Goal: Transaction & Acquisition: Book appointment/travel/reservation

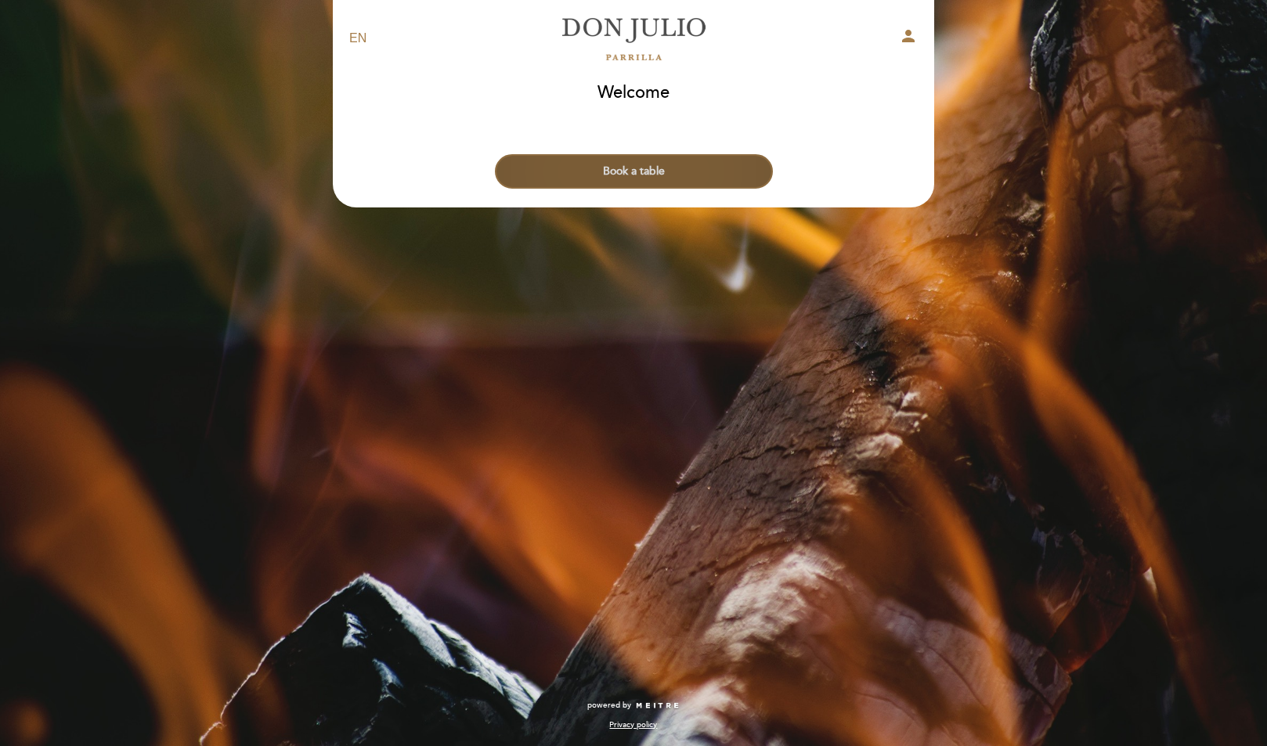
click at [573, 175] on button "Book a table" at bounding box center [634, 171] width 278 height 34
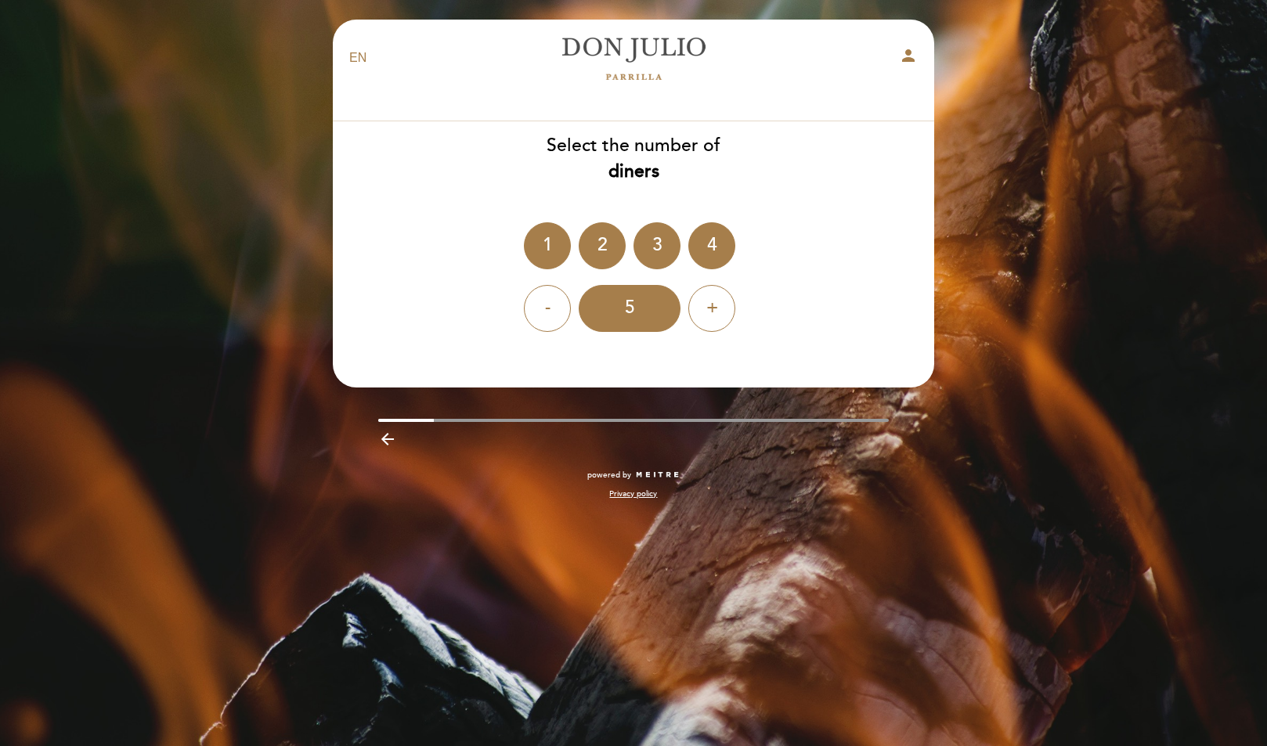
click at [731, 232] on ng-container "1 2 3 4" at bounding box center [633, 245] width 219 height 47
click at [708, 234] on div "4" at bounding box center [711, 245] width 47 height 47
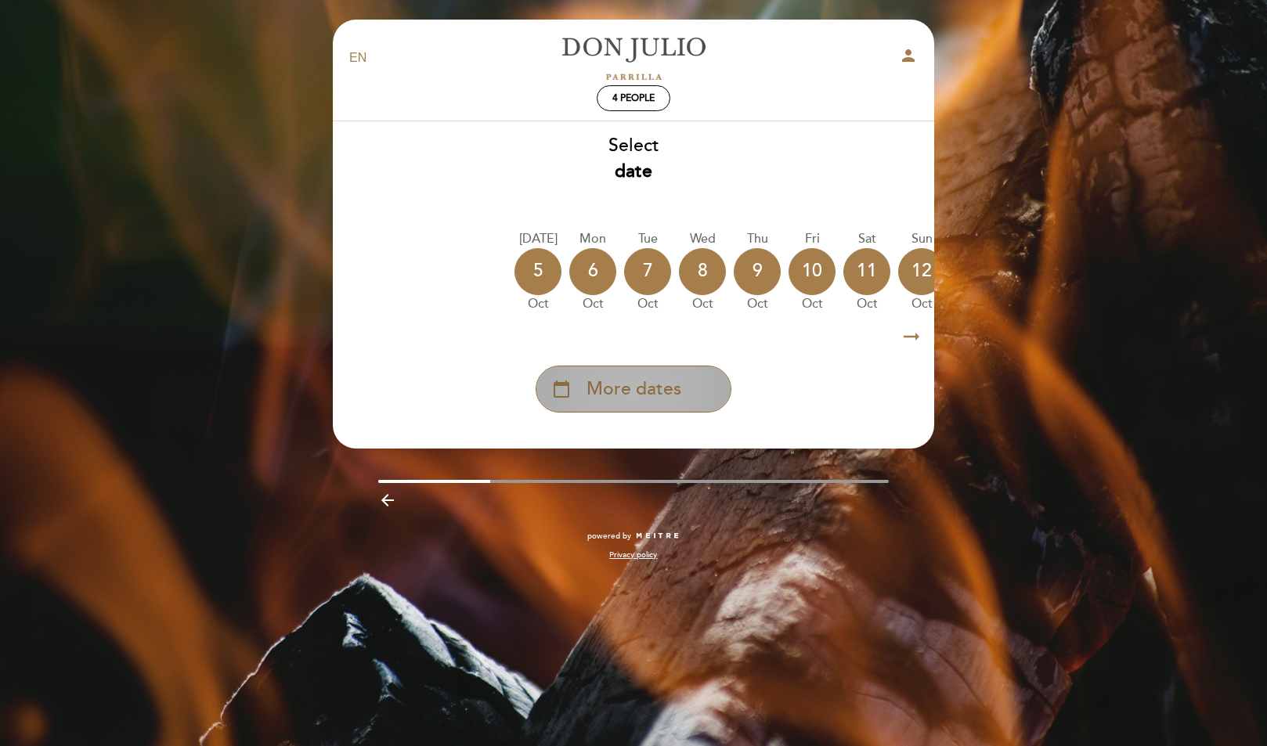
click at [659, 389] on span "More dates" at bounding box center [633, 390] width 95 height 26
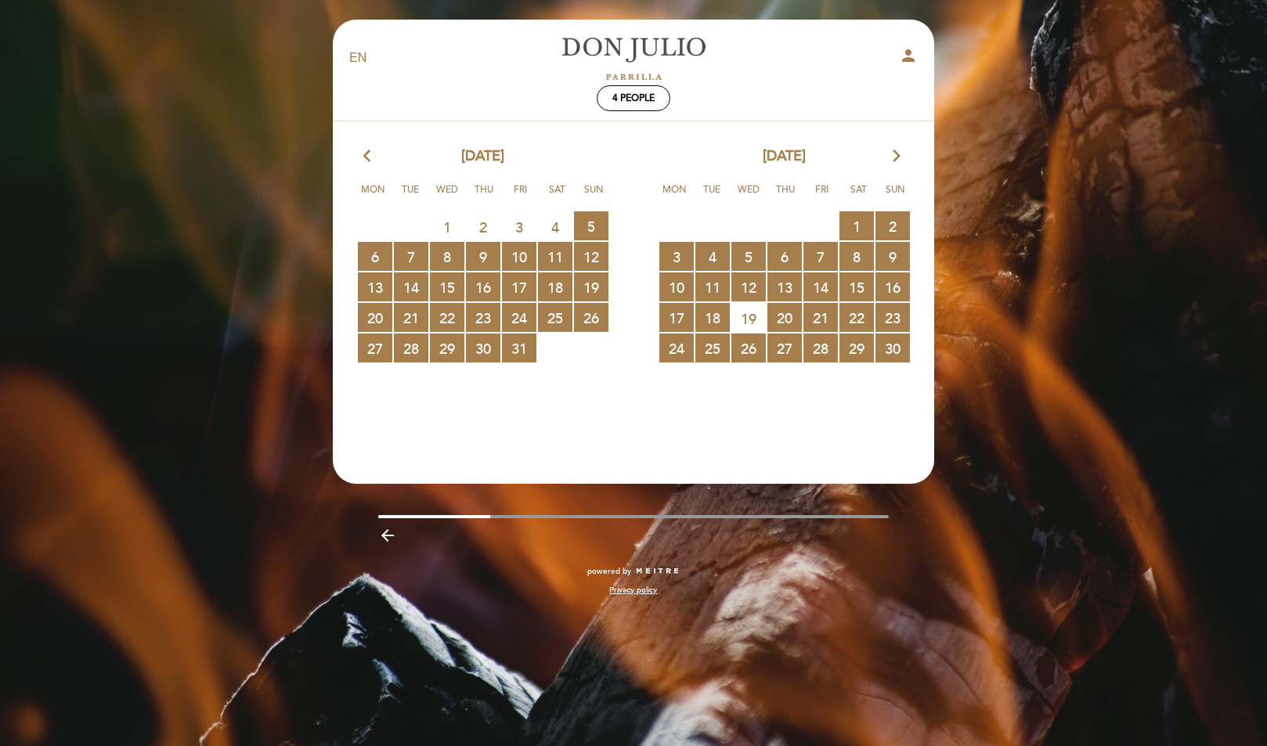
click at [888, 153] on div "[DATE] arrow_forward_ios" at bounding box center [783, 156] width 301 height 20
click at [897, 153] on icon "arrow_forward_ios" at bounding box center [896, 156] width 14 height 20
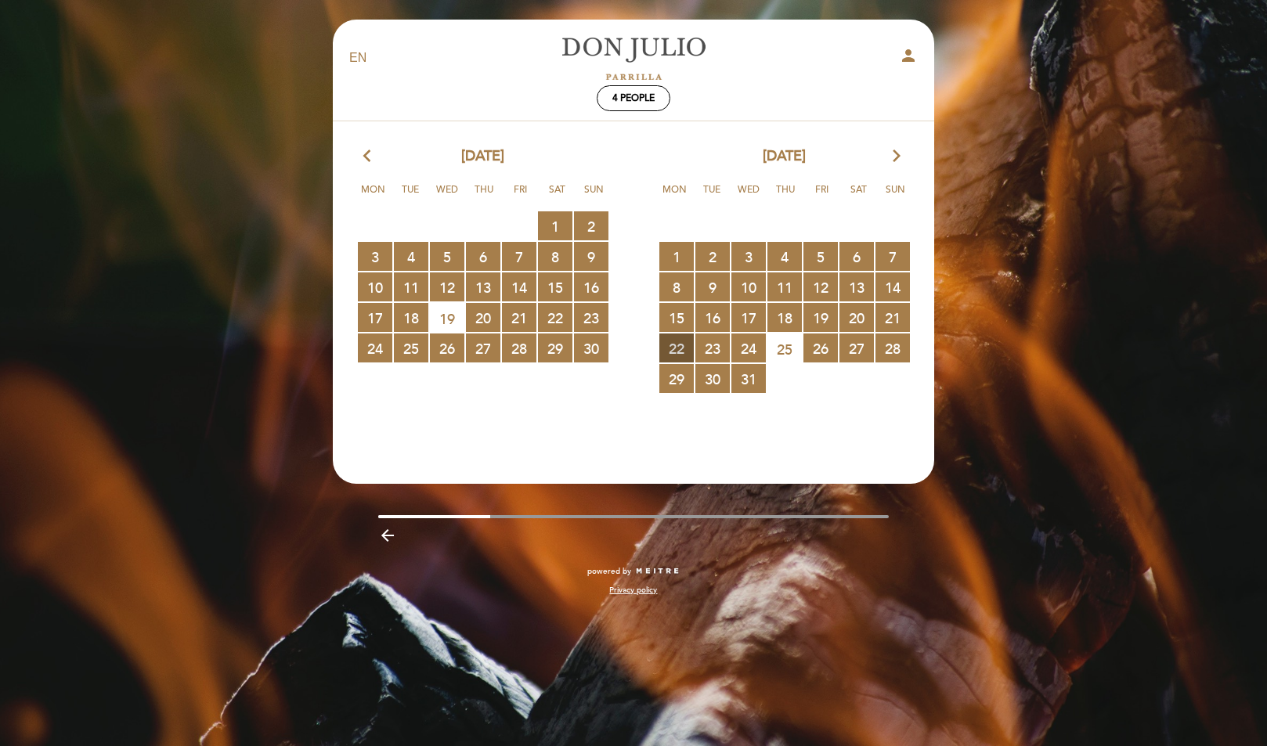
click at [679, 355] on span "22 RESERVATIONS AVAILABLE" at bounding box center [676, 348] width 34 height 29
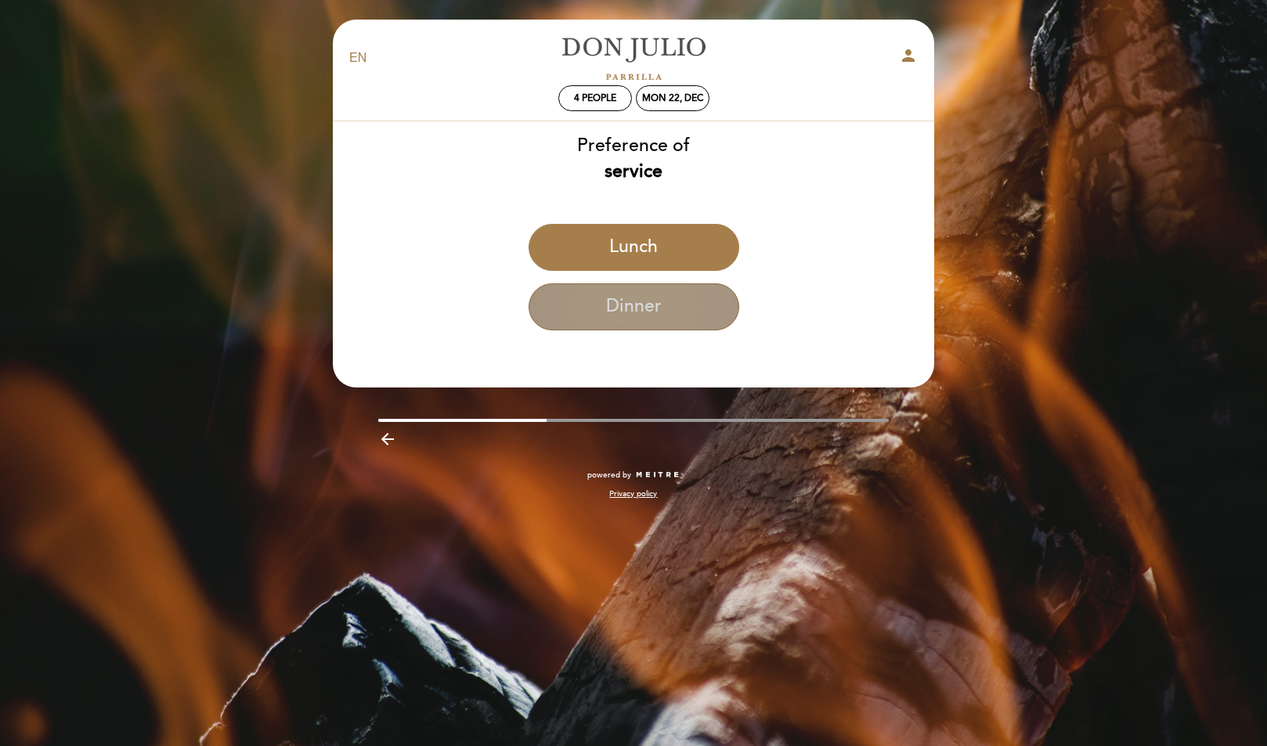
click at [654, 319] on button "Dinner" at bounding box center [634, 306] width 211 height 47
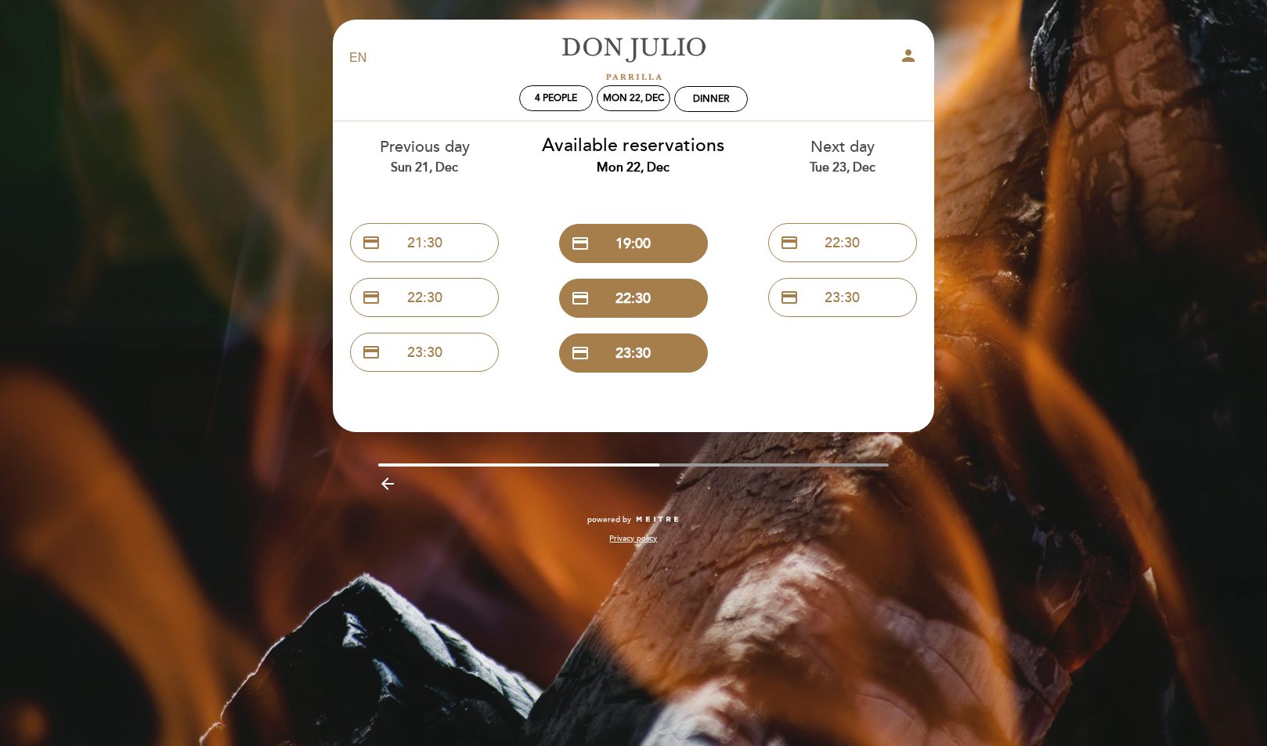
click at [299, 162] on div "EN ES PT [PERSON_NAME] person 4 people Mon 22, Dec Dinner Welcome Welcome, Chan…" at bounding box center [633, 373] width 1267 height 746
click at [544, 99] on span "4 people" at bounding box center [556, 98] width 42 height 12
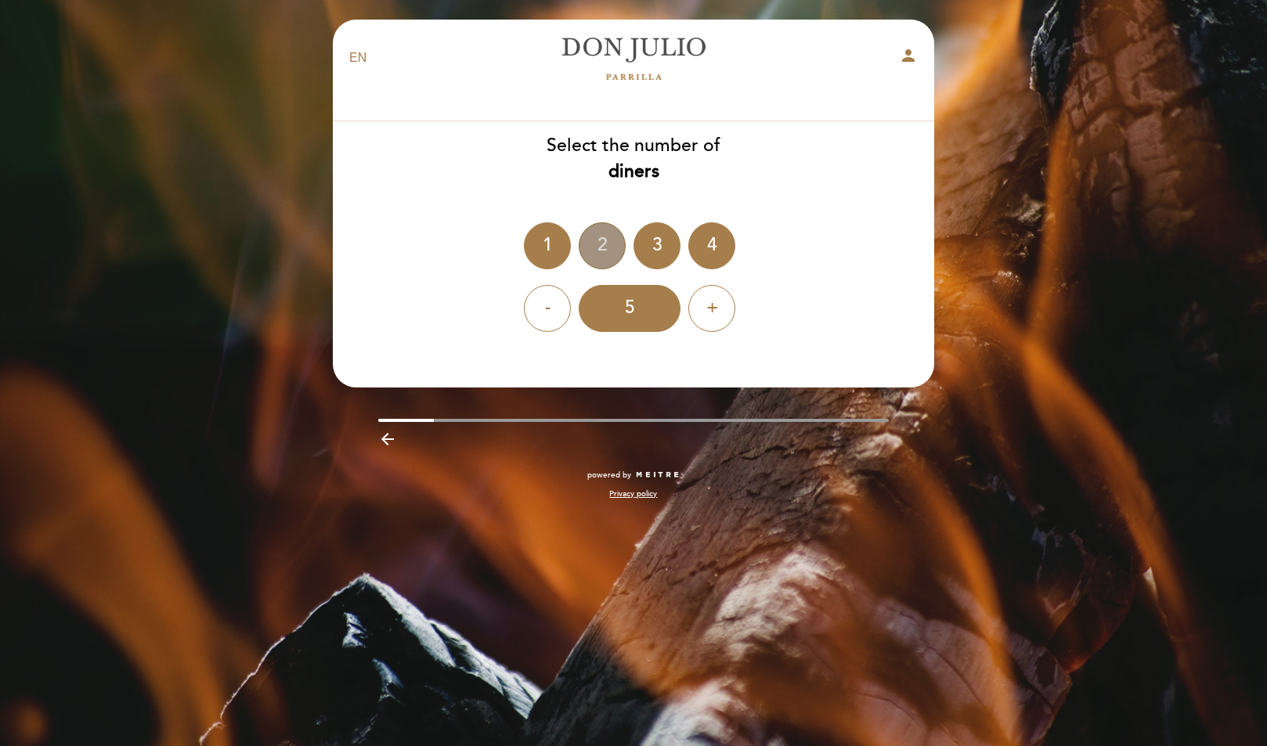
click at [605, 246] on div "2" at bounding box center [602, 245] width 47 height 47
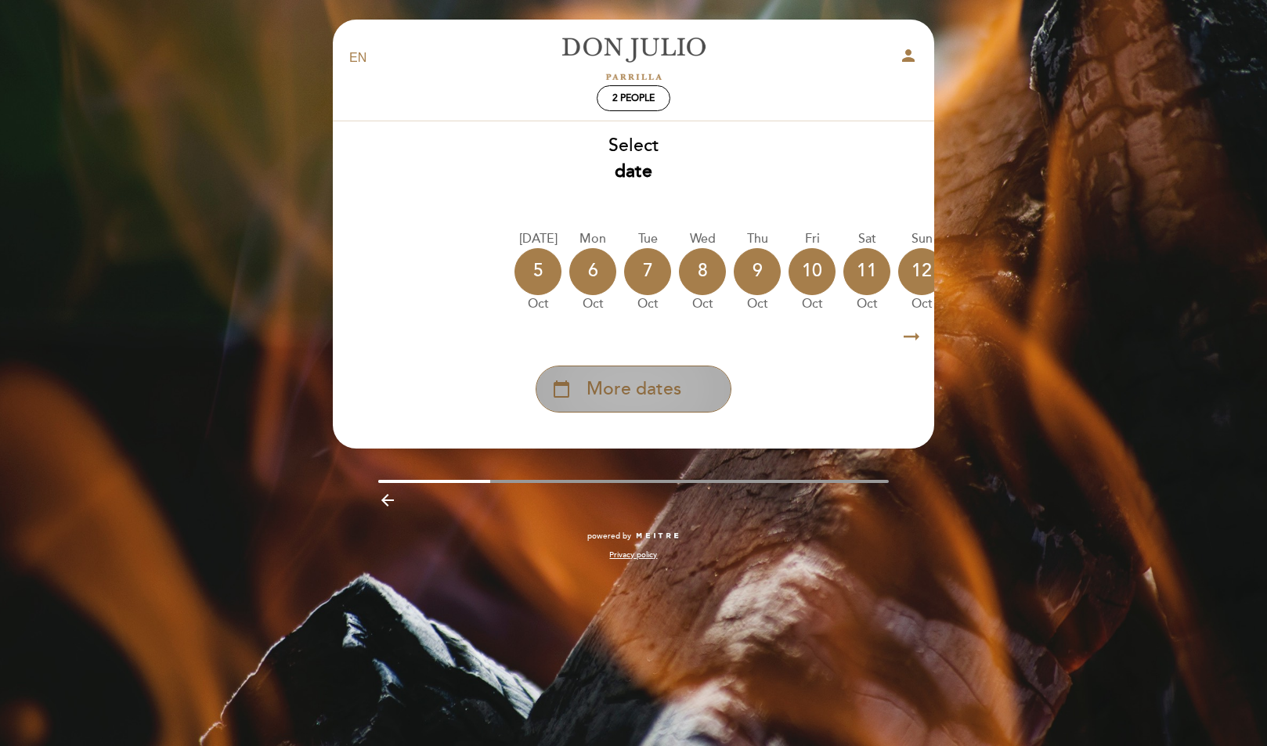
click at [662, 392] on span "More dates" at bounding box center [633, 390] width 95 height 26
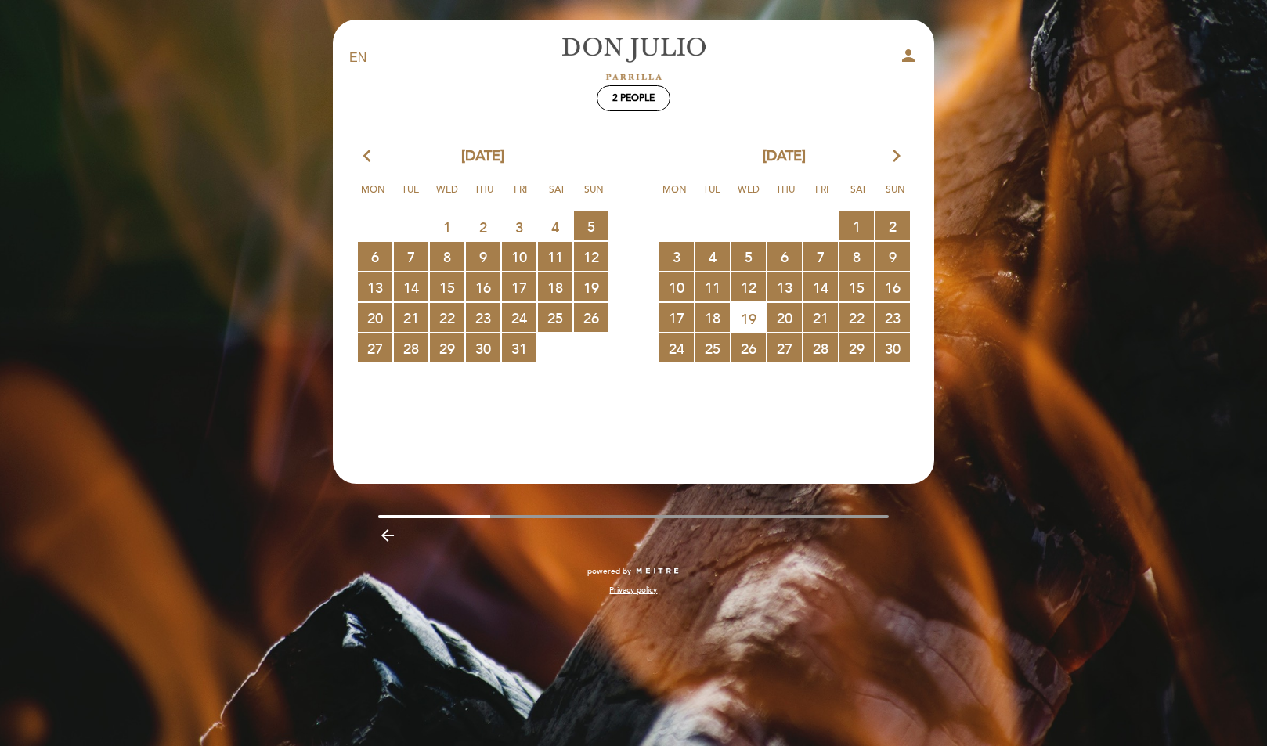
click at [892, 153] on icon "arrow_forward_ios" at bounding box center [896, 156] width 14 height 20
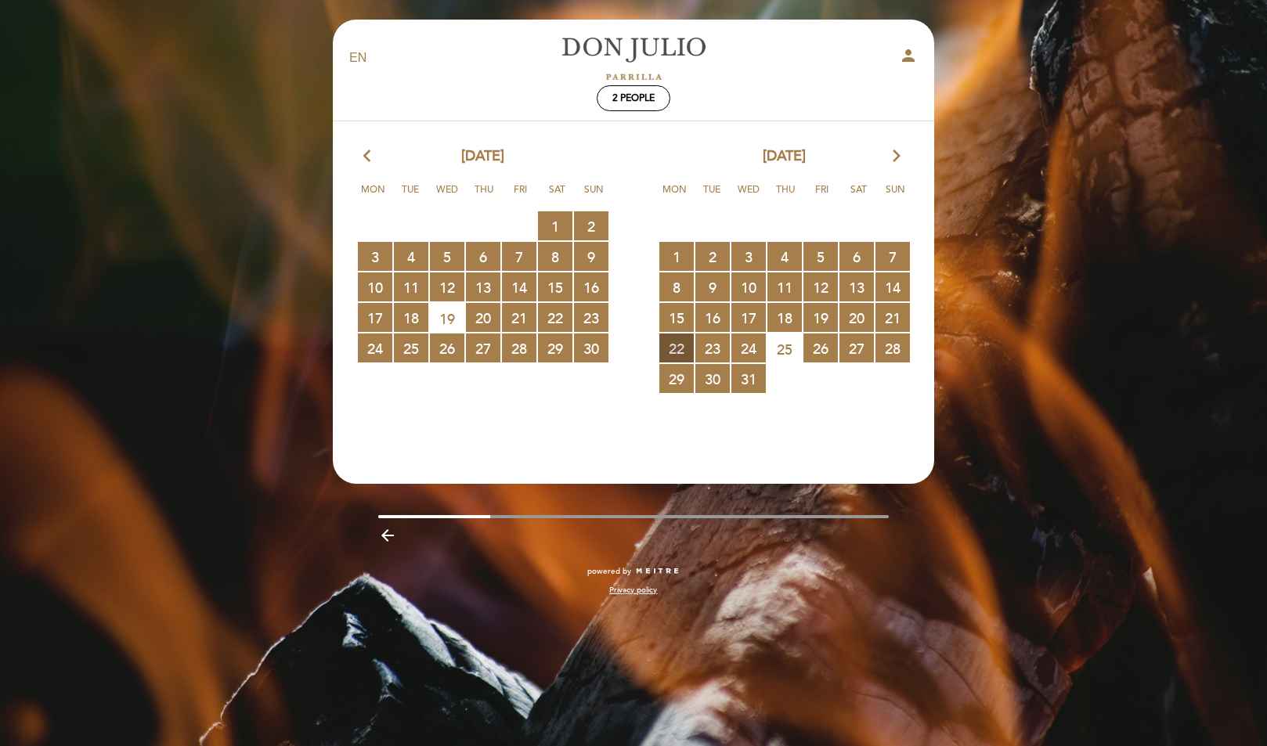
click at [686, 348] on span "22 RESERVATIONS AVAILABLE" at bounding box center [676, 348] width 34 height 29
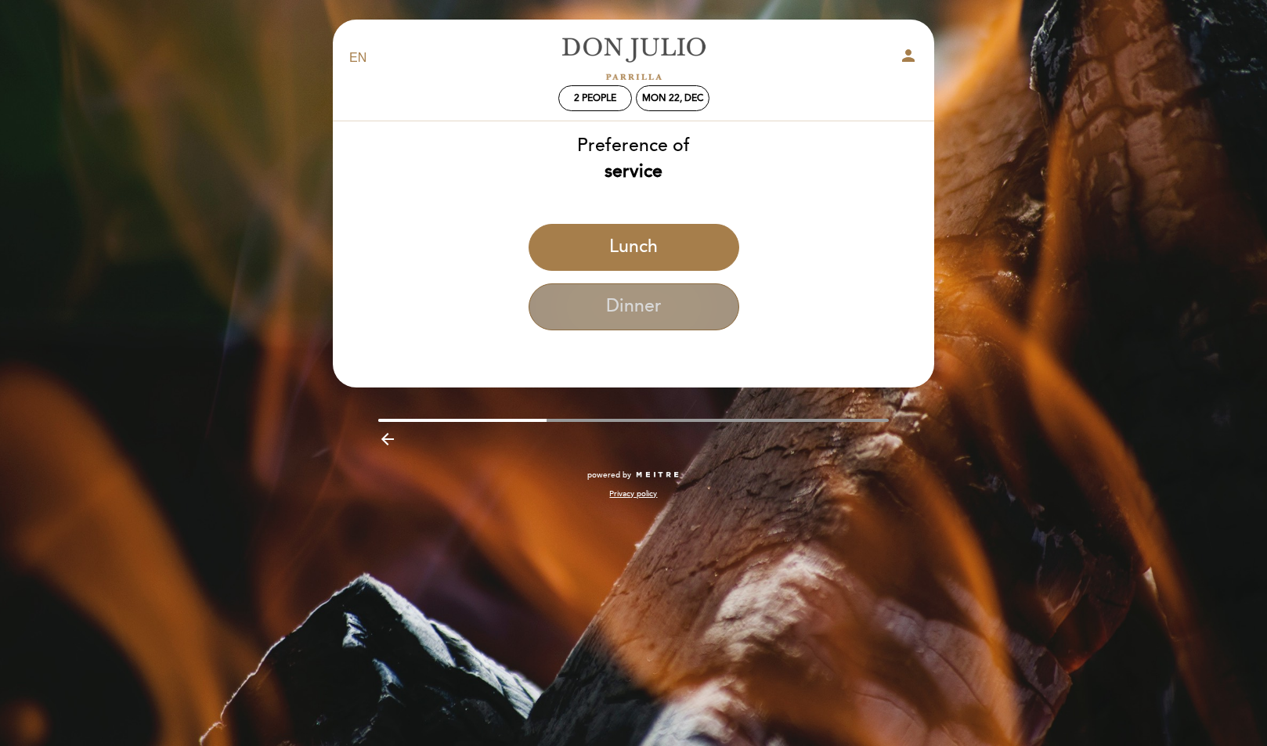
click at [650, 312] on button "Dinner" at bounding box center [634, 306] width 211 height 47
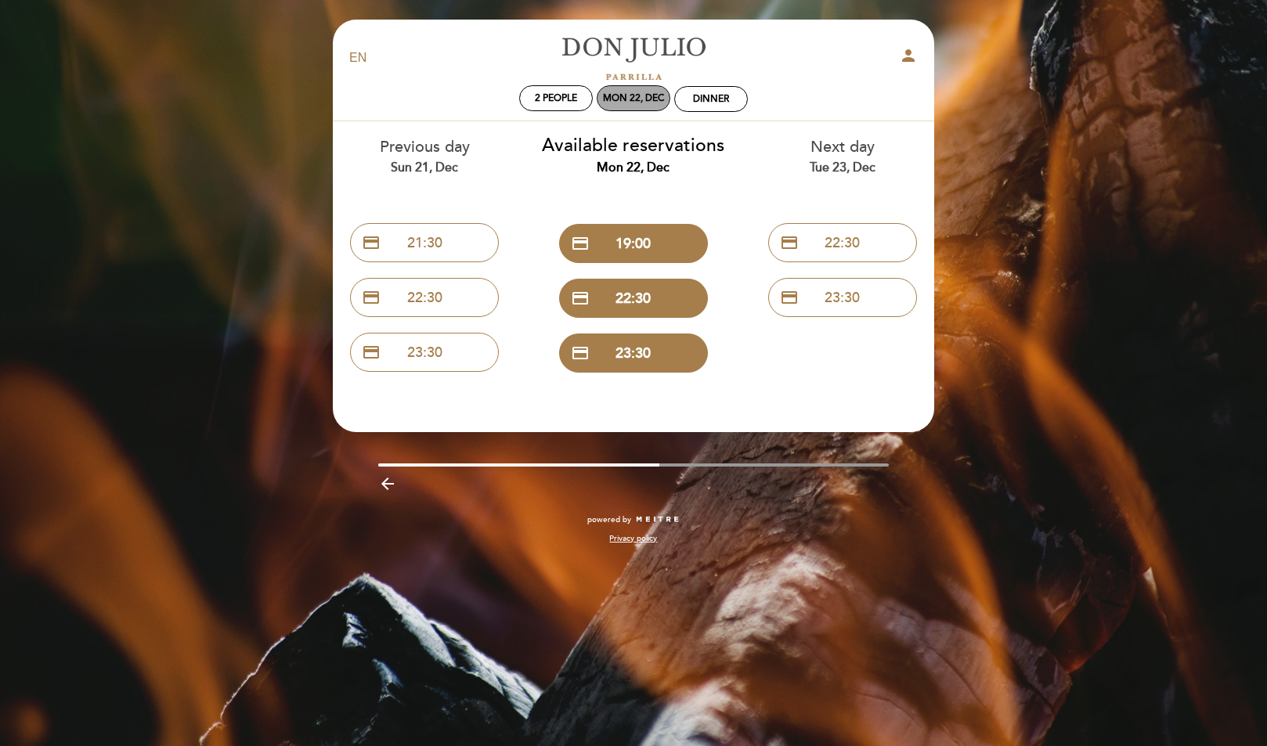
click at [633, 109] on div "Mon 22, Dec" at bounding box center [634, 98] width 74 height 26
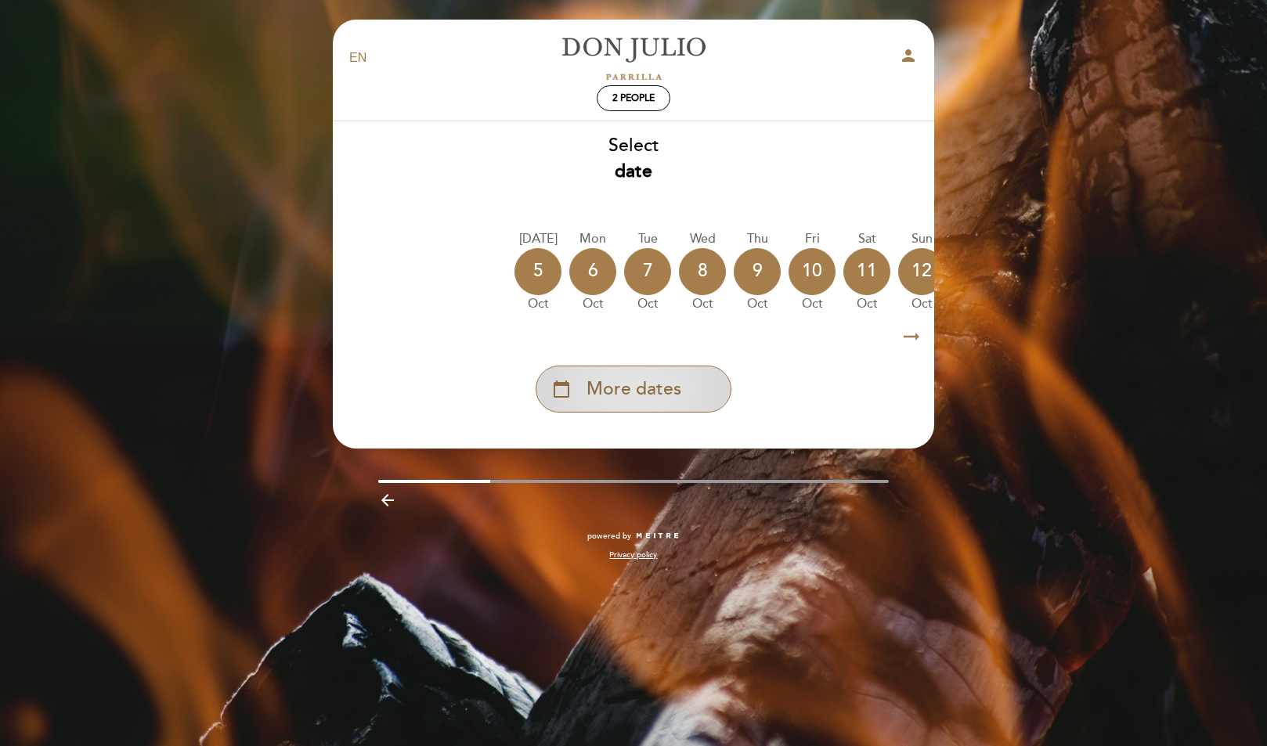
click at [692, 385] on div "calendar_today More dates" at bounding box center [634, 389] width 196 height 47
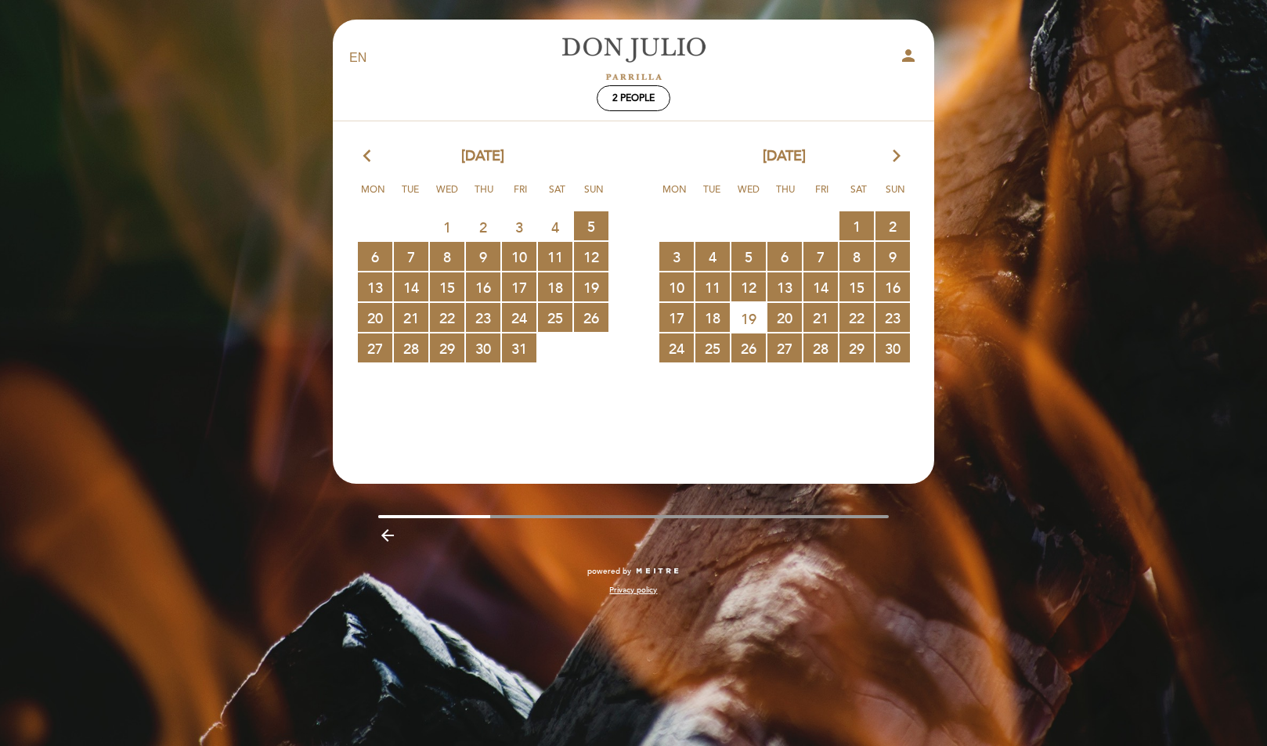
click at [896, 153] on icon "arrow_forward_ios" at bounding box center [896, 156] width 14 height 20
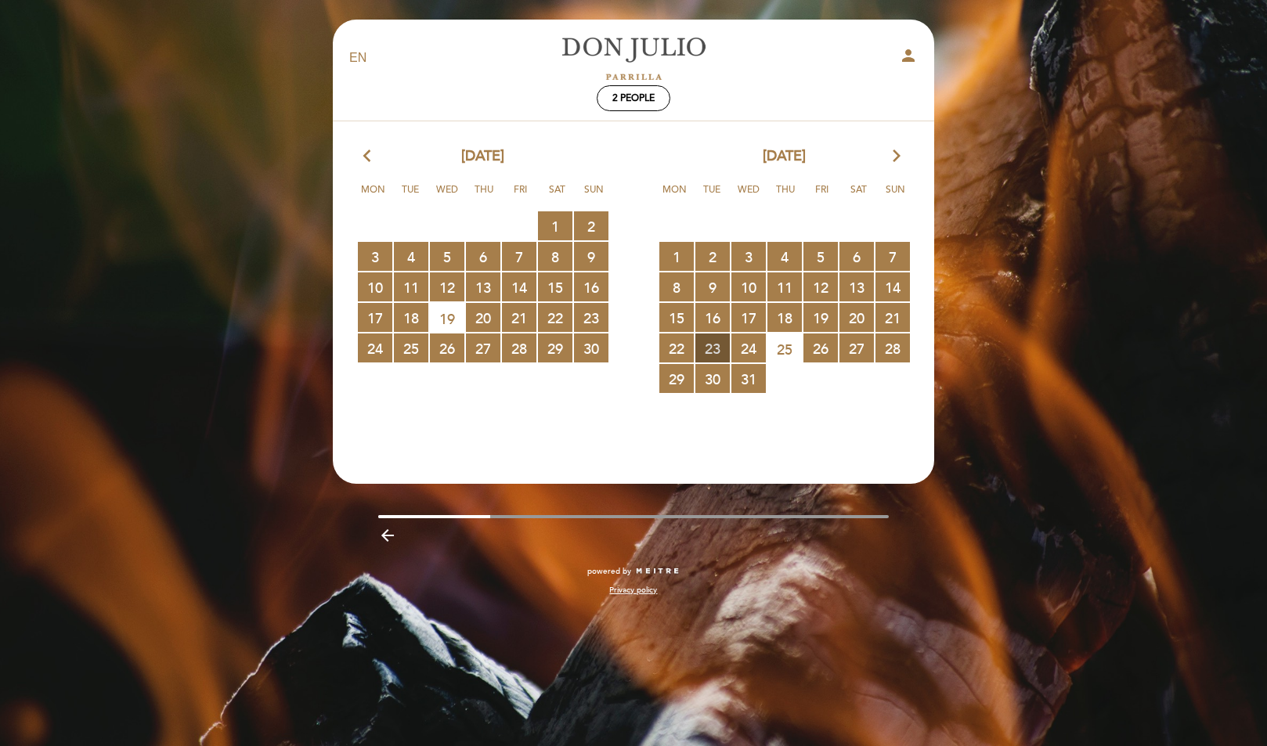
click at [717, 341] on span "23 RESERVATIONS AVAILABLE" at bounding box center [712, 348] width 34 height 29
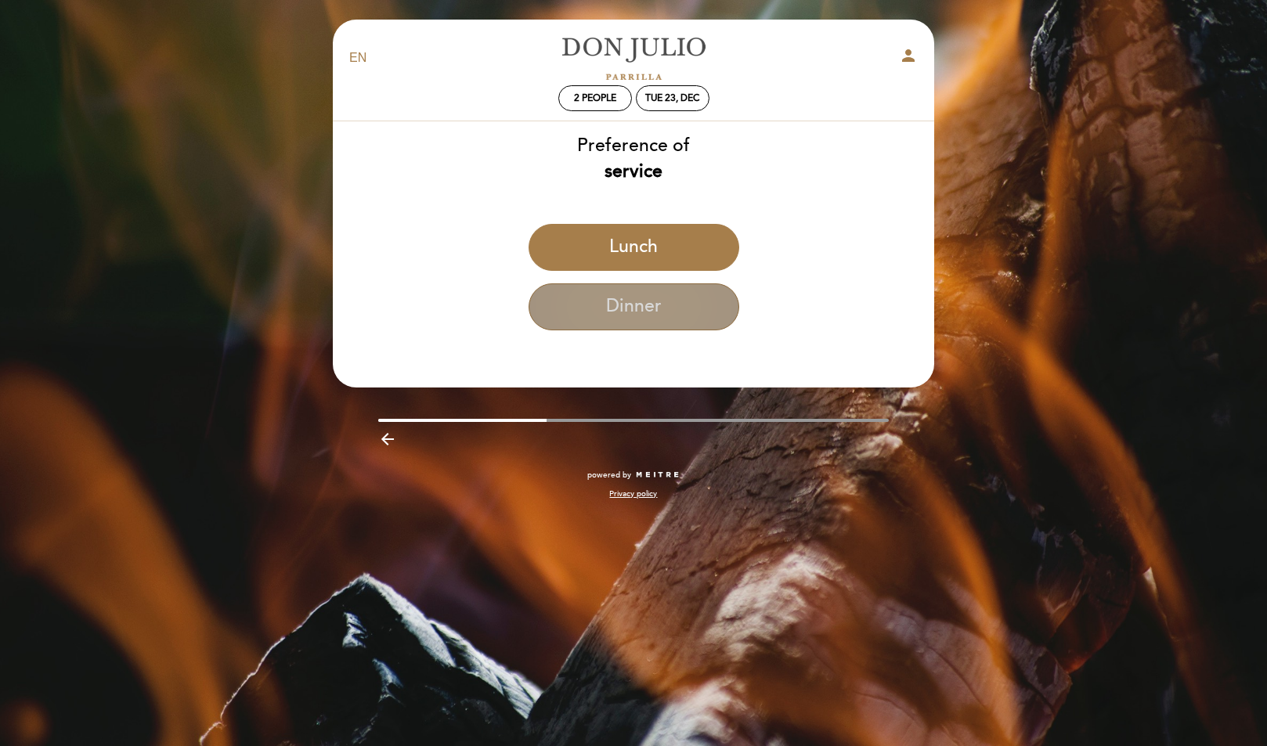
click at [677, 311] on button "Dinner" at bounding box center [634, 306] width 211 height 47
